Goal: Task Accomplishment & Management: Complete application form

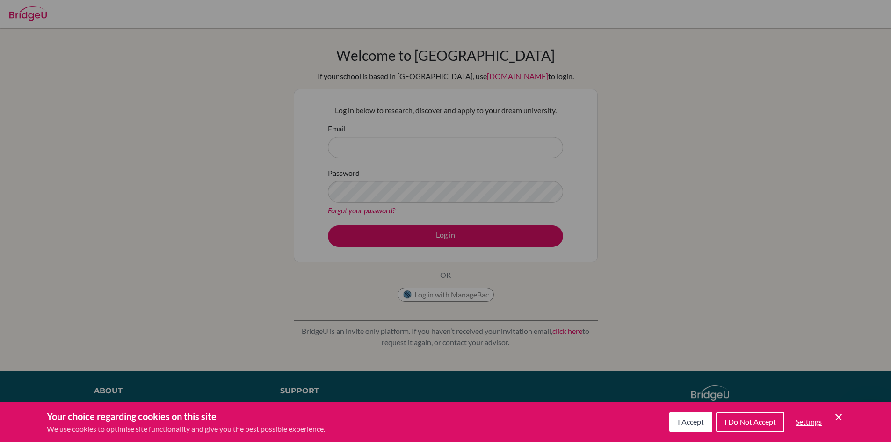
click at [691, 417] on button "I Accept" at bounding box center [690, 421] width 43 height 21
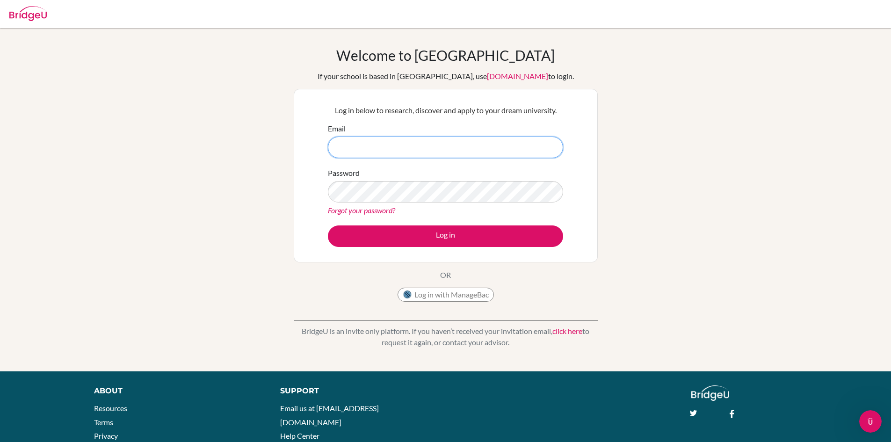
click at [414, 144] on input "Email" at bounding box center [445, 148] width 235 height 22
click at [425, 144] on input "Email" at bounding box center [445, 148] width 235 height 22
click at [443, 137] on input "Email" at bounding box center [445, 148] width 235 height 22
click at [443, 142] on input "Email" at bounding box center [445, 148] width 235 height 22
click at [644, 166] on div "Welcome to [GEOGRAPHIC_DATA] If your school is based in [GEOGRAPHIC_DATA], use …" at bounding box center [445, 200] width 891 height 306
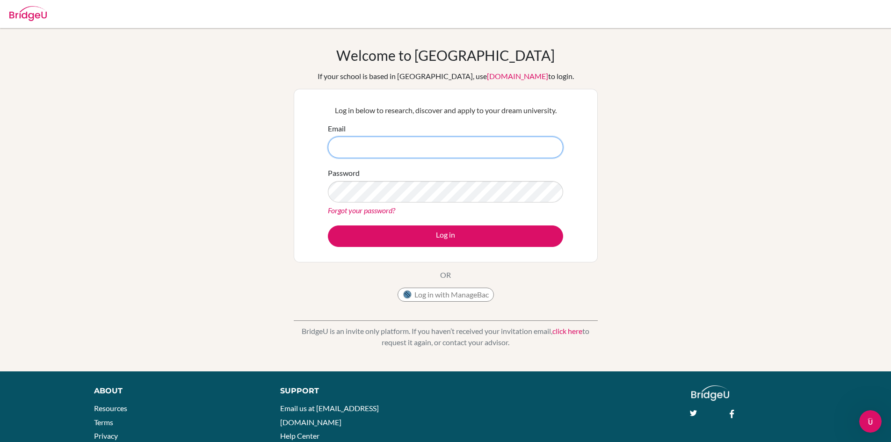
click at [445, 147] on input "Email" at bounding box center [445, 148] width 235 height 22
type input "[EMAIL_ADDRESS][DOMAIN_NAME]"
click at [328, 225] on button "Log in" at bounding box center [445, 236] width 235 height 22
